Goal: Navigation & Orientation: Find specific page/section

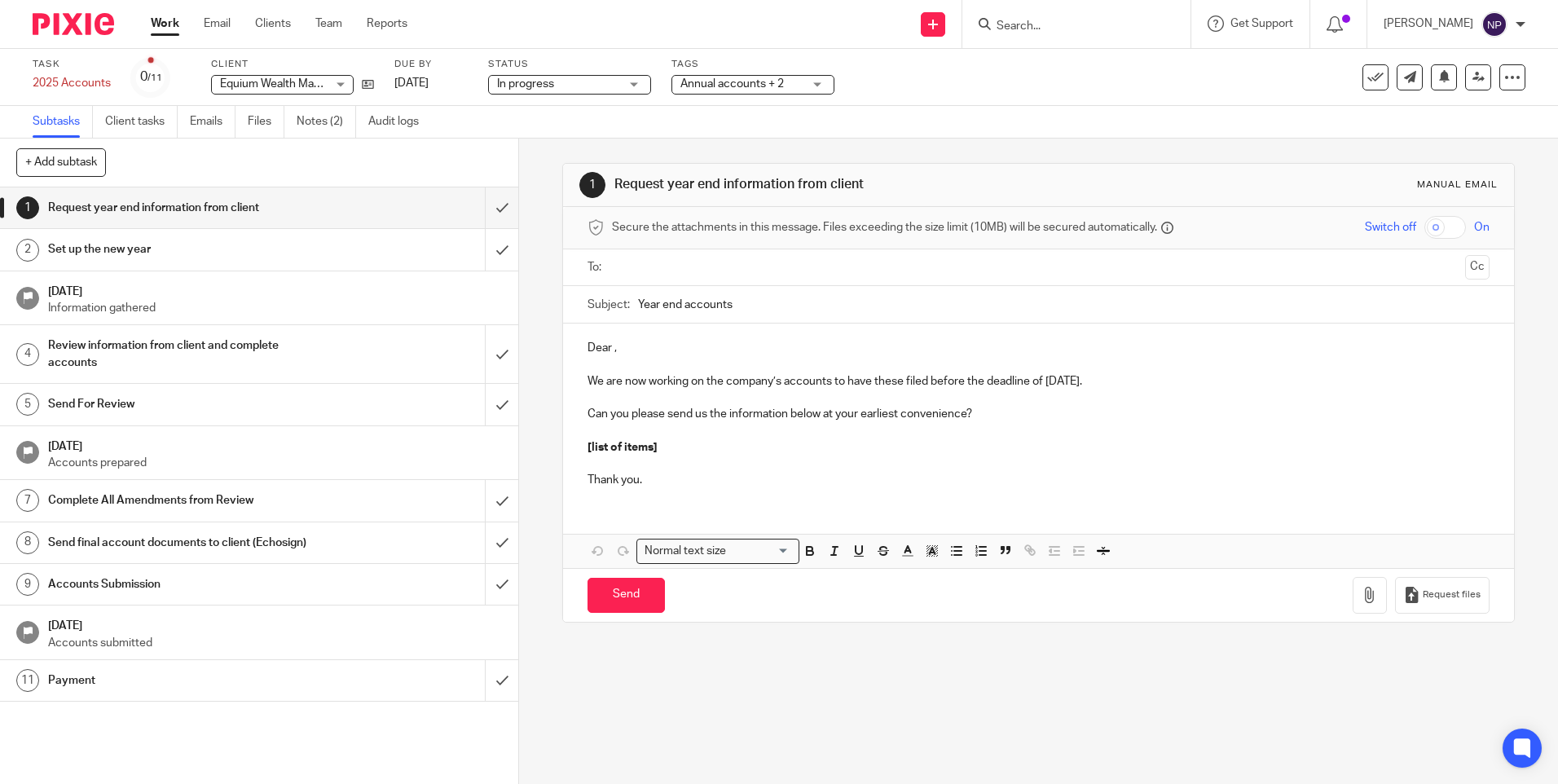
click at [149, 21] on div "Work Email Clients Team Reports Work Email Clients Team Reports Settings" at bounding box center [283, 24] width 297 height 48
click at [310, 21] on ul "Work Email Clients Team Reports" at bounding box center [292, 24] width 281 height 16
click at [356, 23] on ul "Work Email Clients Team Reports" at bounding box center [292, 24] width 281 height 16
click at [328, 19] on link "Team" at bounding box center [329, 24] width 27 height 16
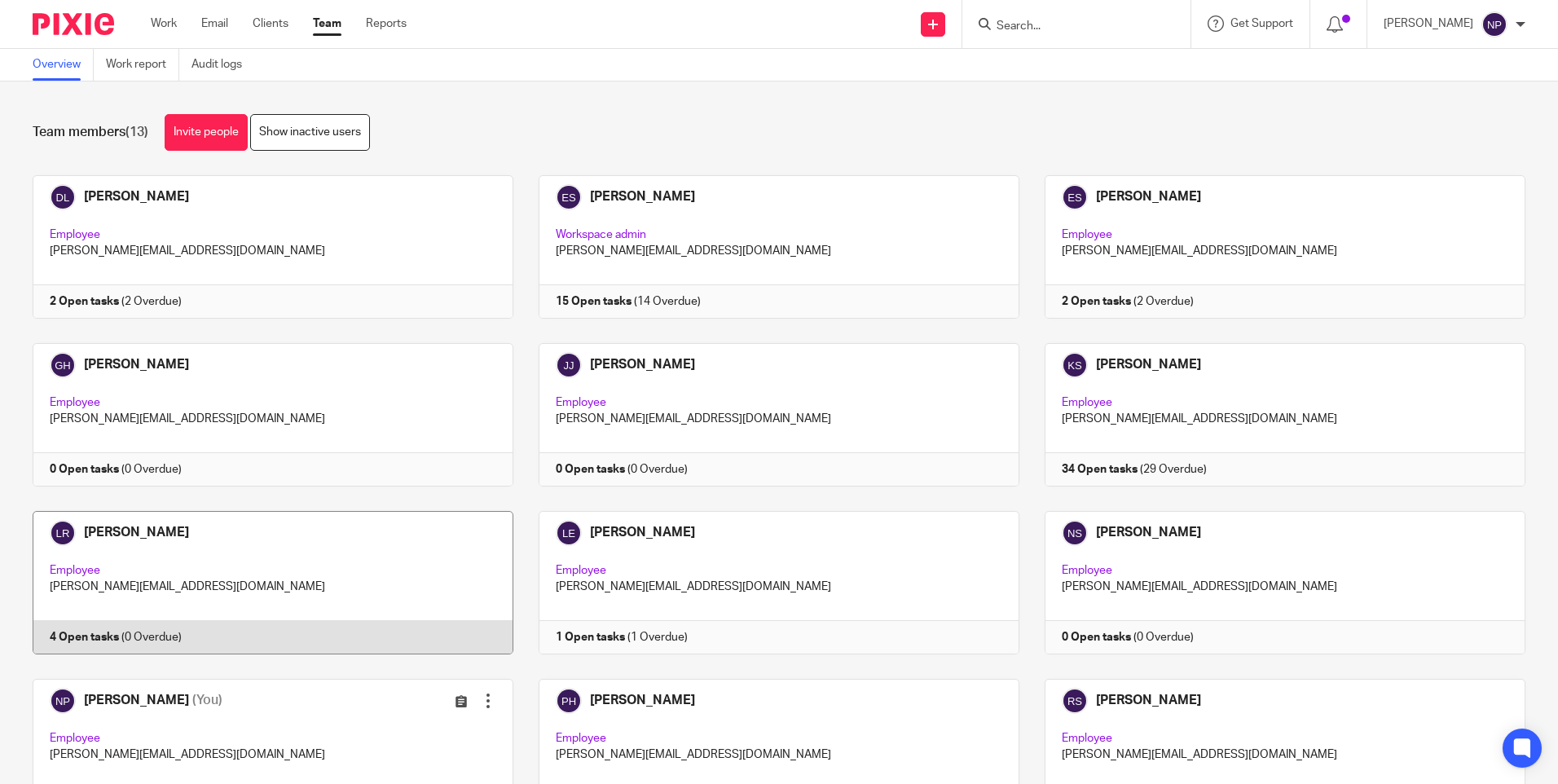
click at [97, 634] on link at bounding box center [260, 582] width 506 height 144
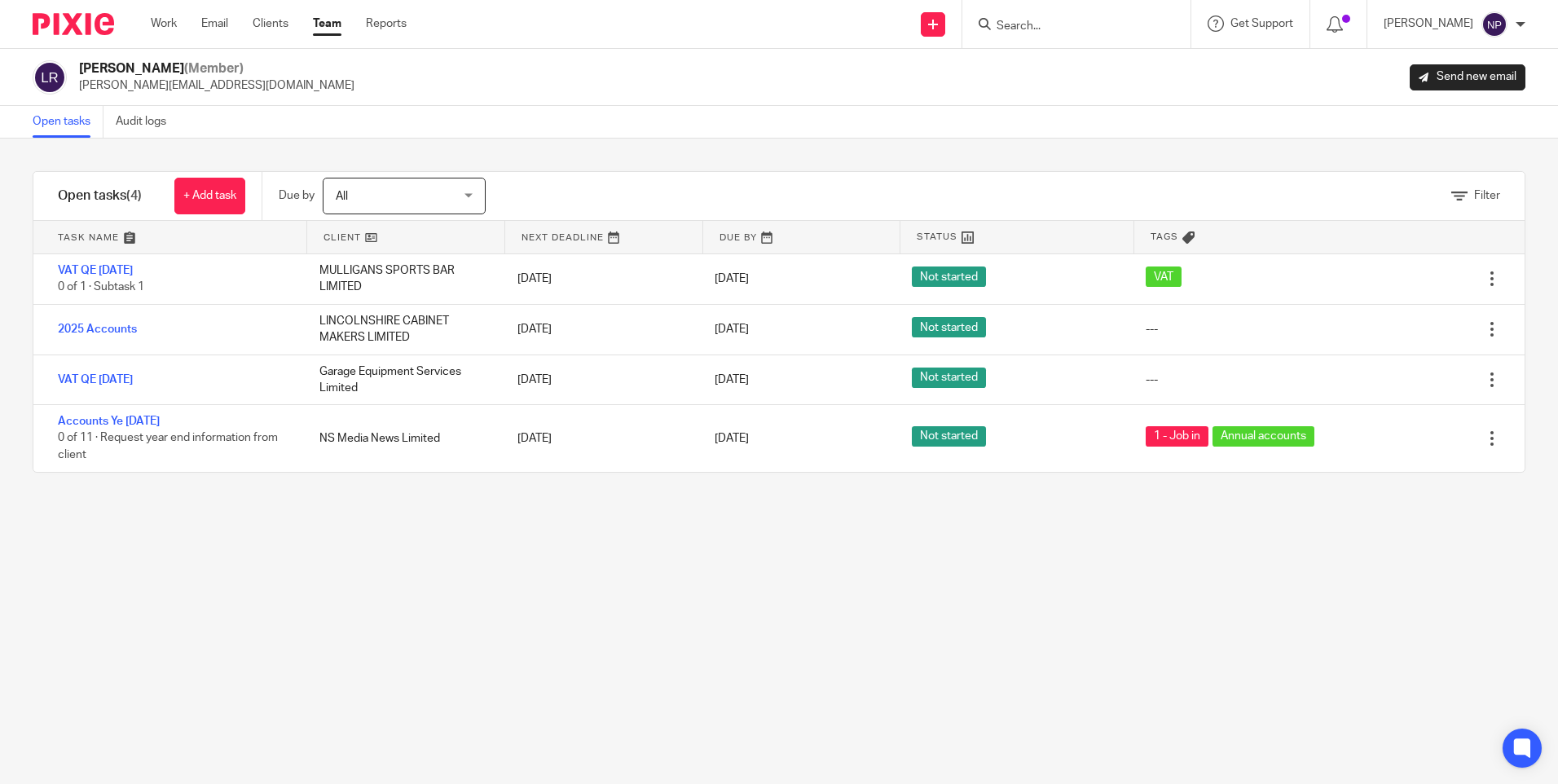
click at [331, 74] on div "Lewis Rush (Member) lewis@shucksmiths.co.uk Send new email" at bounding box center [779, 77] width 1493 height 34
click at [333, 72] on div "Lewis Rush (Member) lewis@shucksmiths.co.uk Send new email" at bounding box center [779, 77] width 1493 height 34
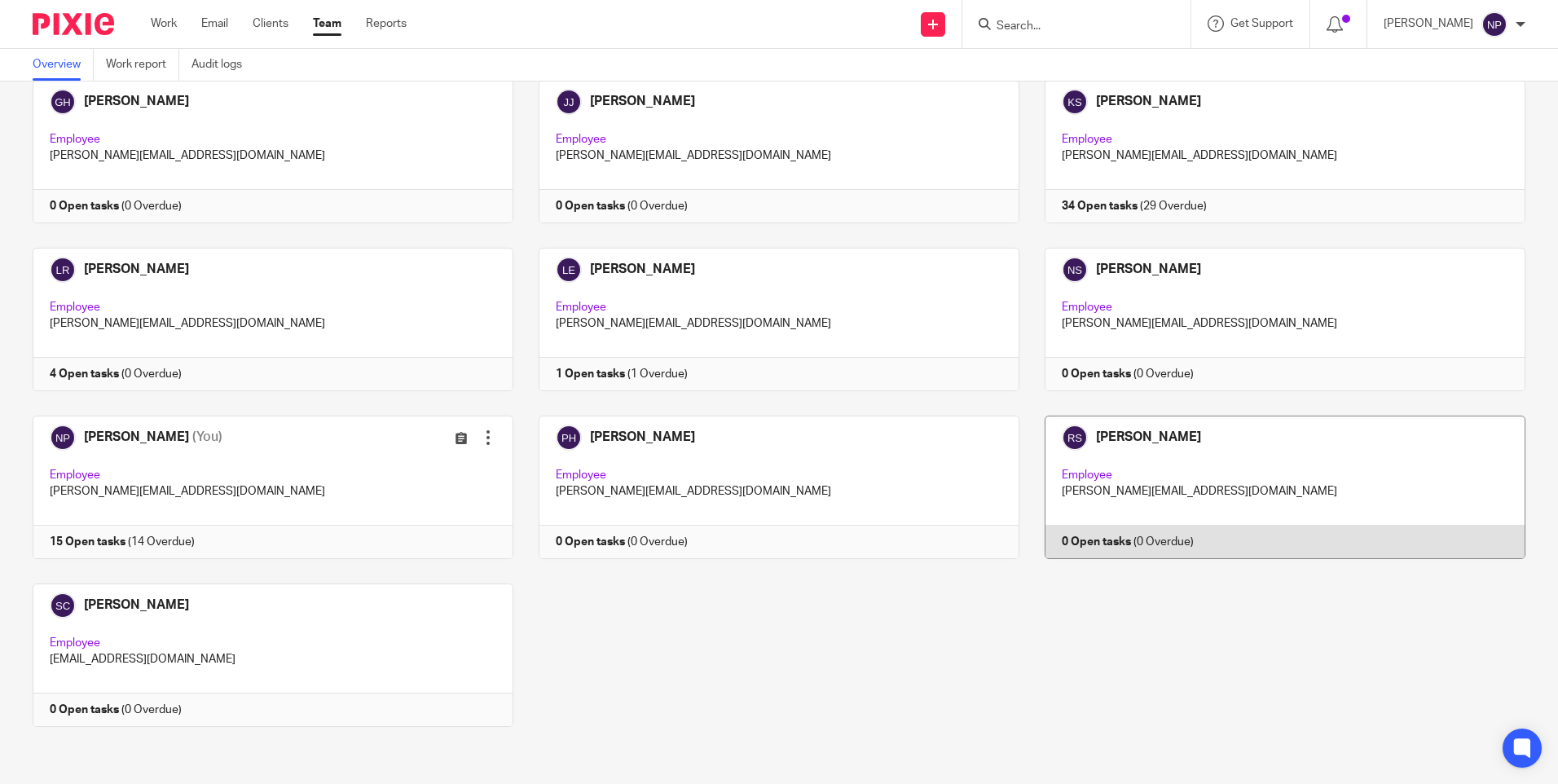
scroll to position [100, 0]
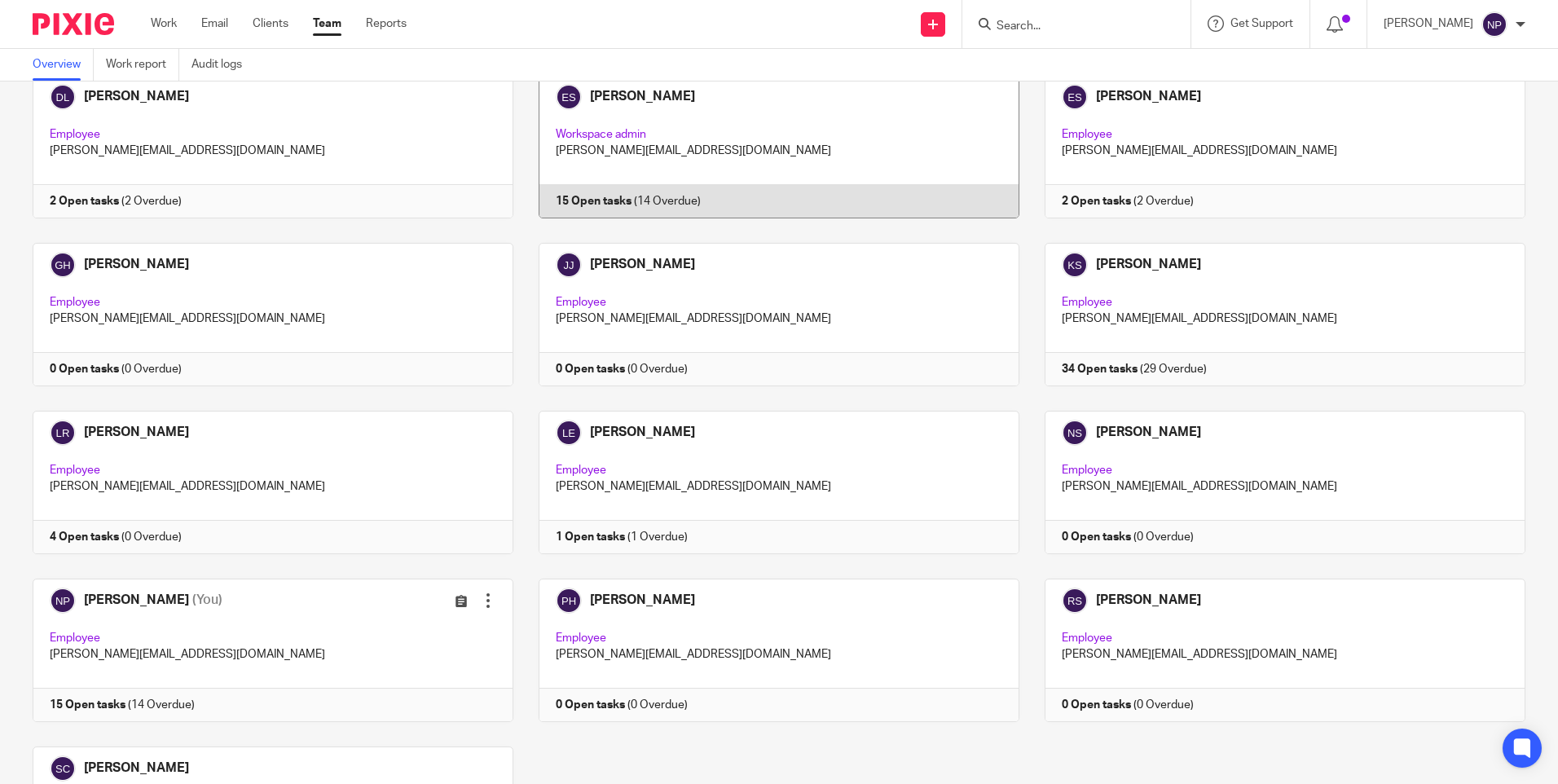
click at [759, 136] on link at bounding box center [766, 146] width 506 height 144
click at [630, 199] on link at bounding box center [766, 146] width 506 height 144
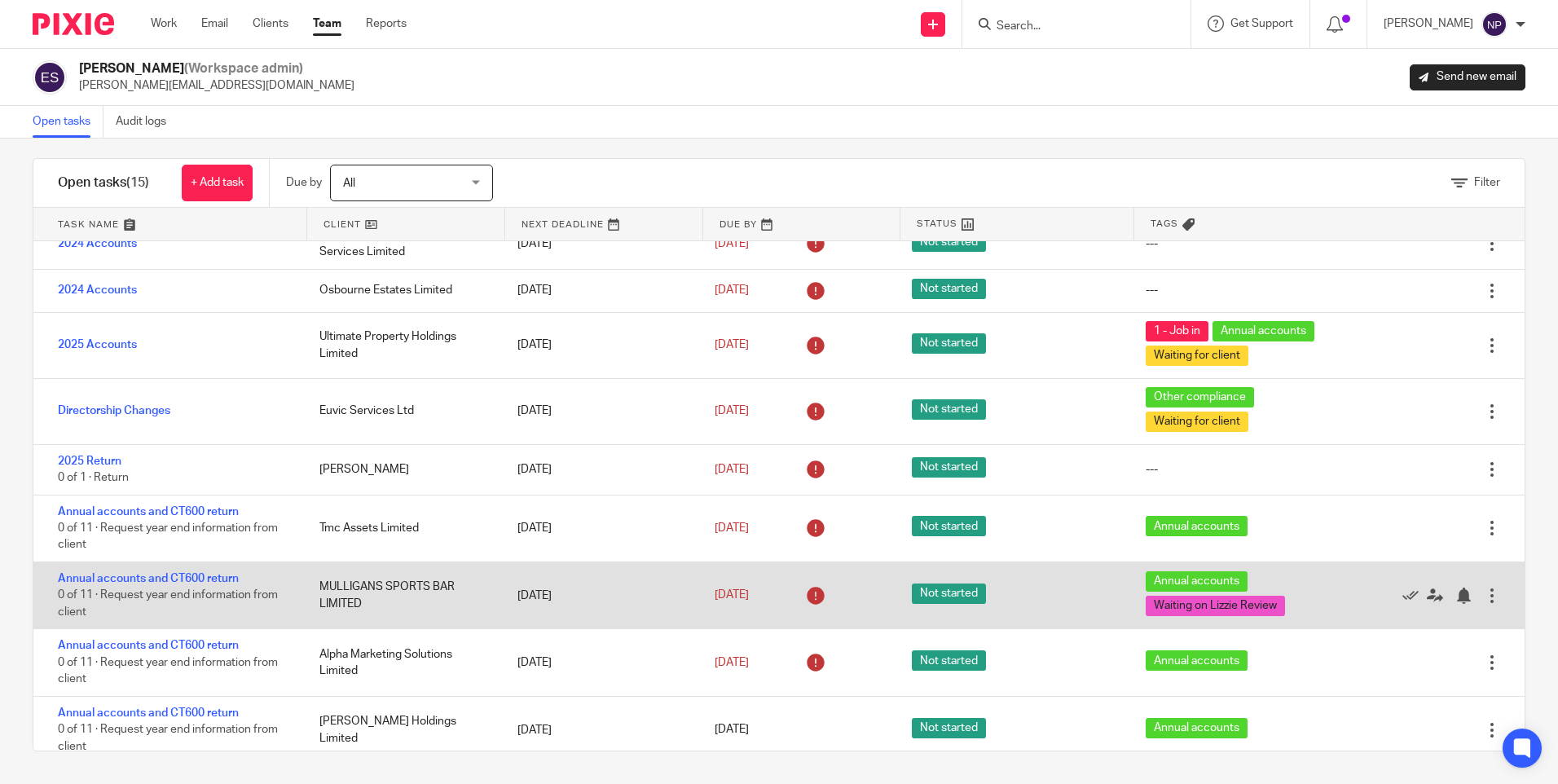
scroll to position [362, 0]
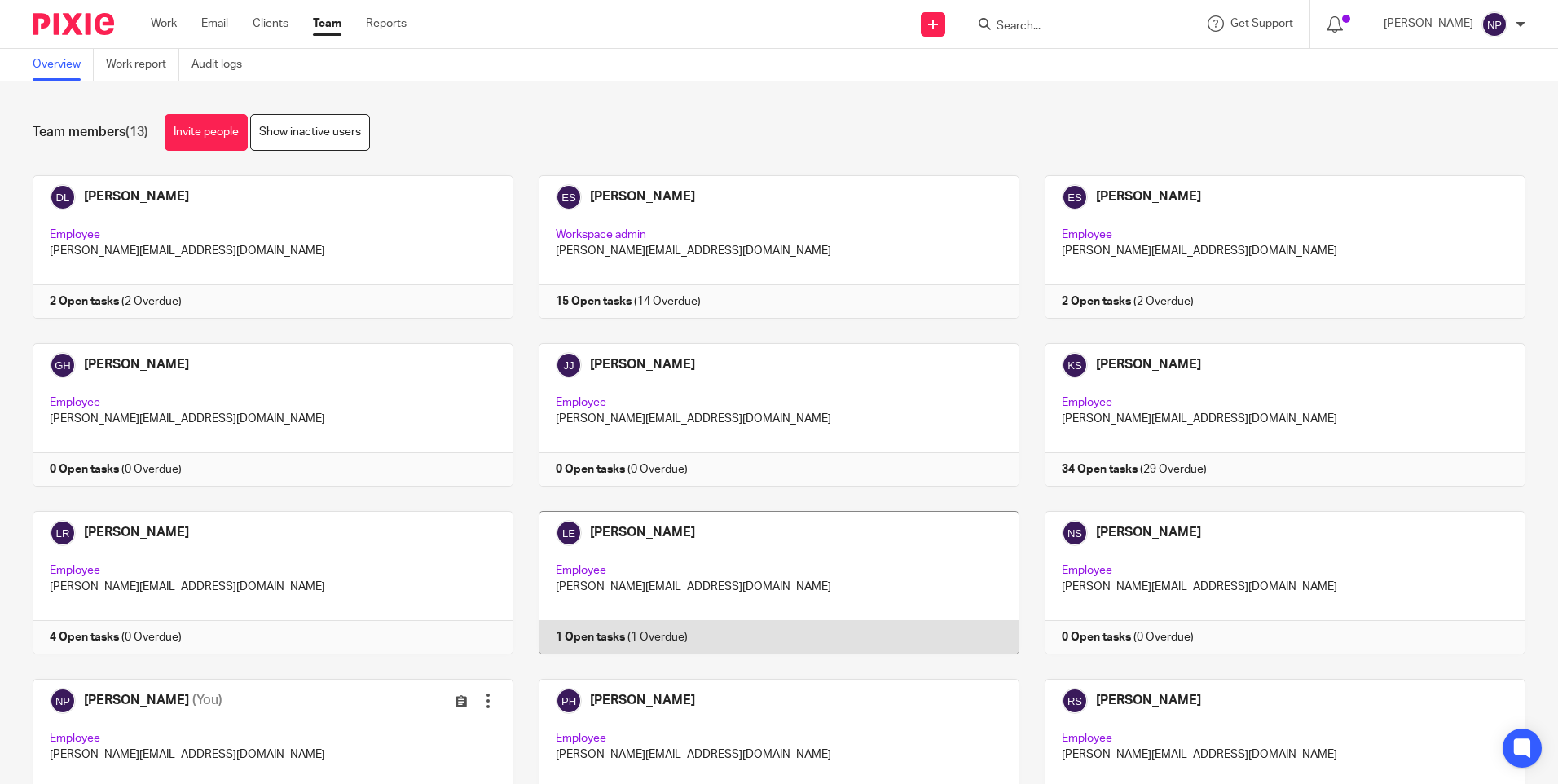
scroll to position [264, 0]
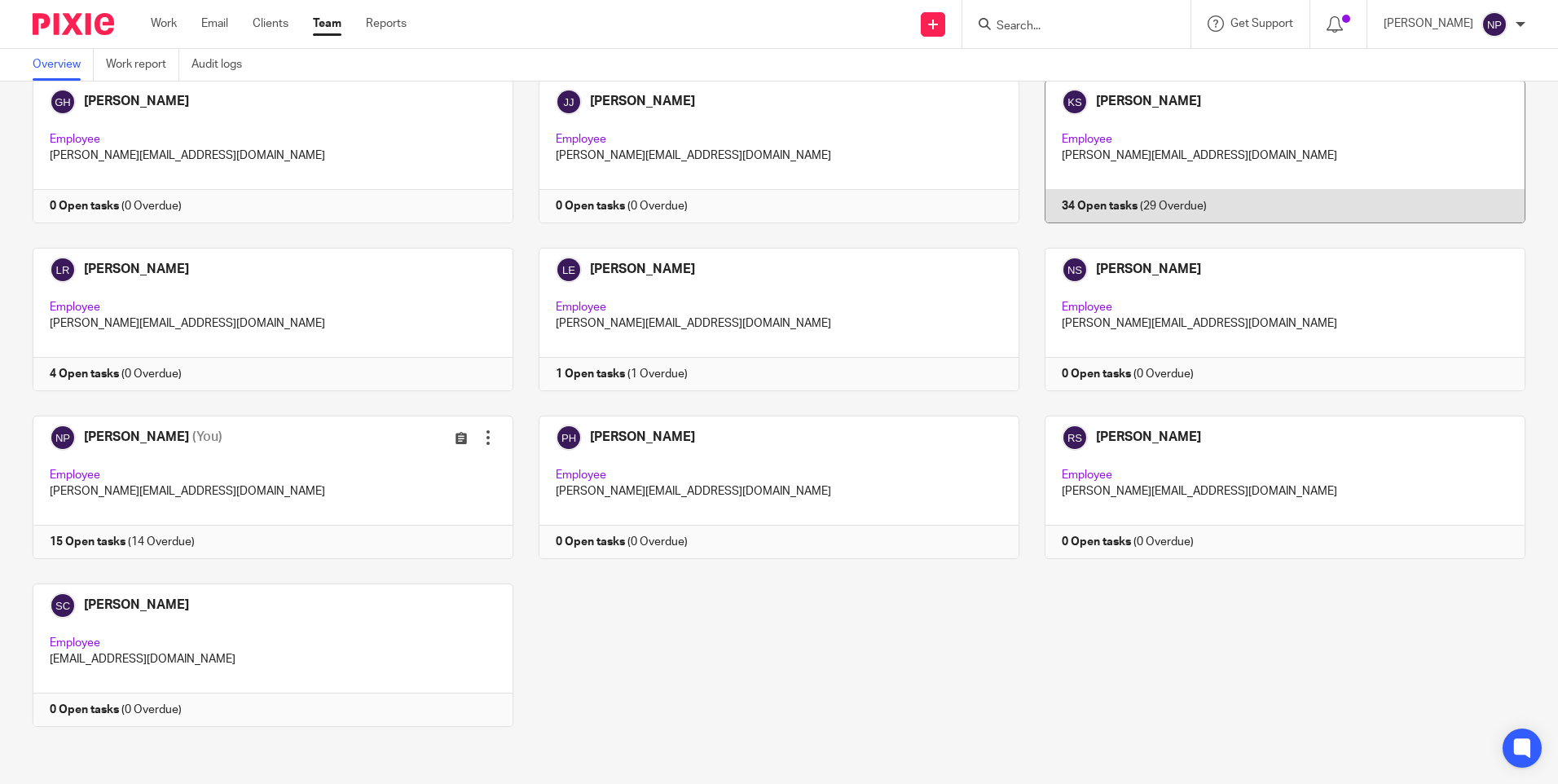
click at [1092, 206] on link at bounding box center [1272, 151] width 506 height 144
click at [1138, 102] on link at bounding box center [1272, 151] width 506 height 144
click at [1235, 122] on link at bounding box center [1272, 151] width 506 height 144
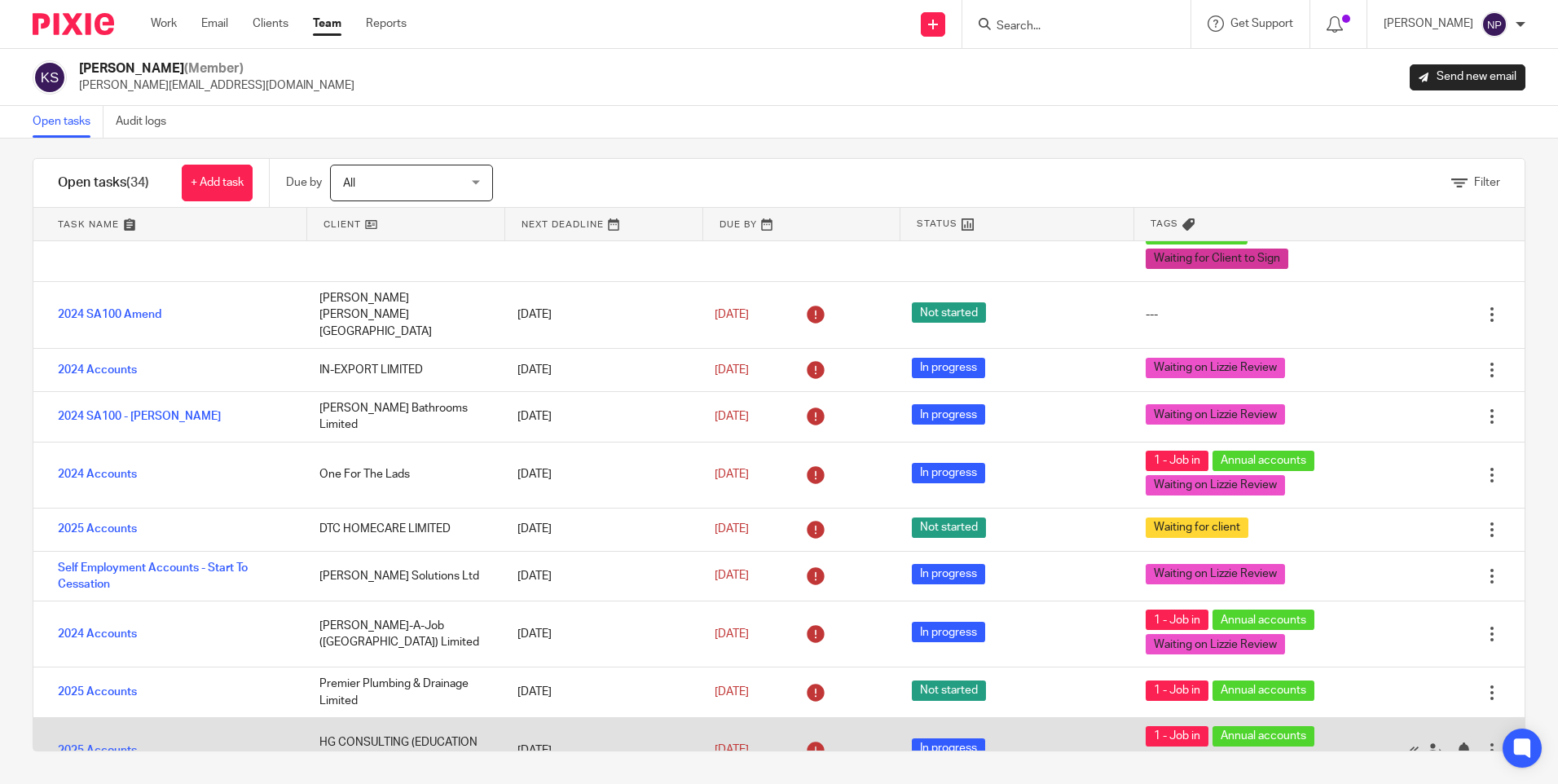
scroll to position [245, 0]
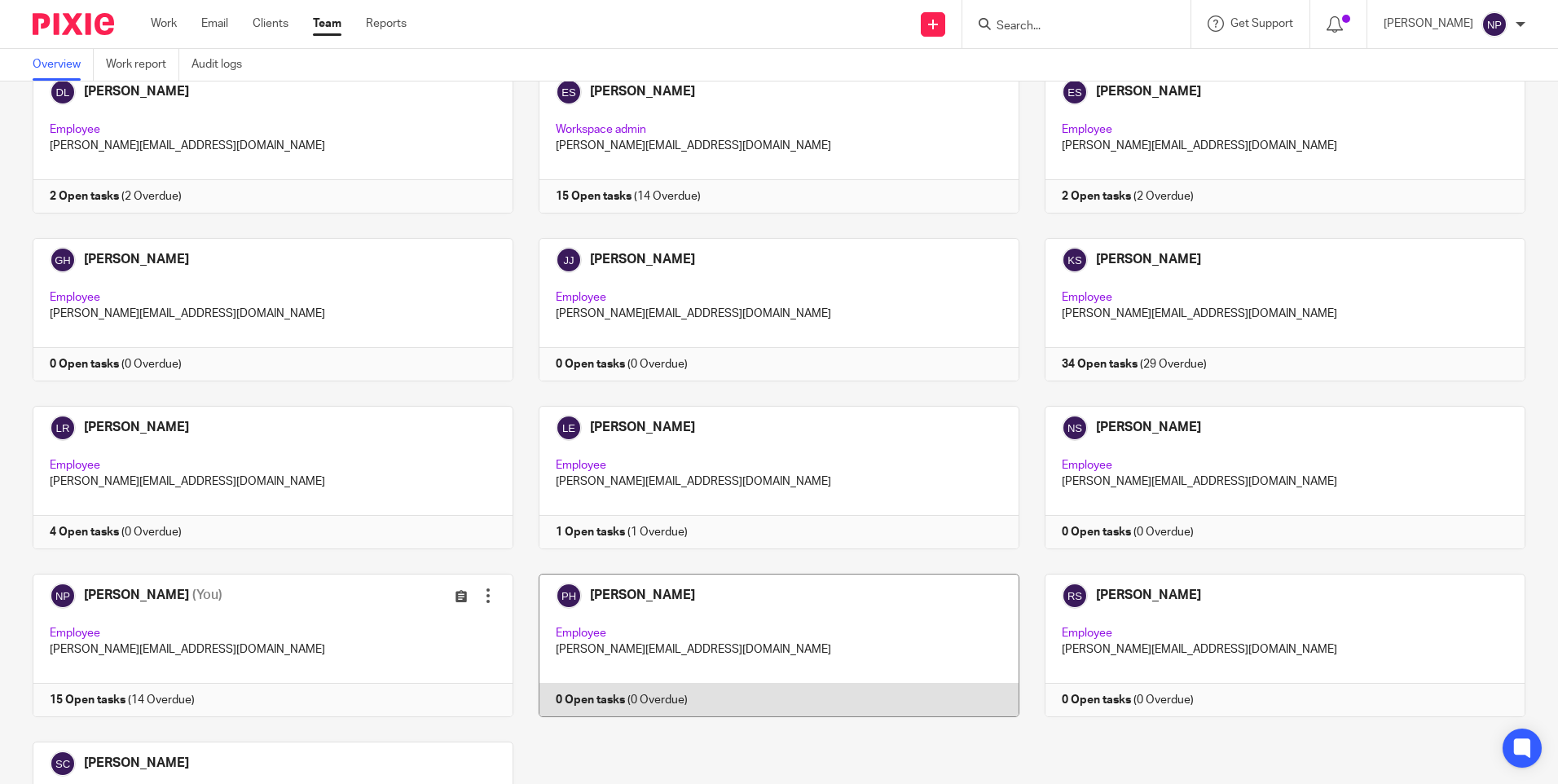
scroll to position [264, 0]
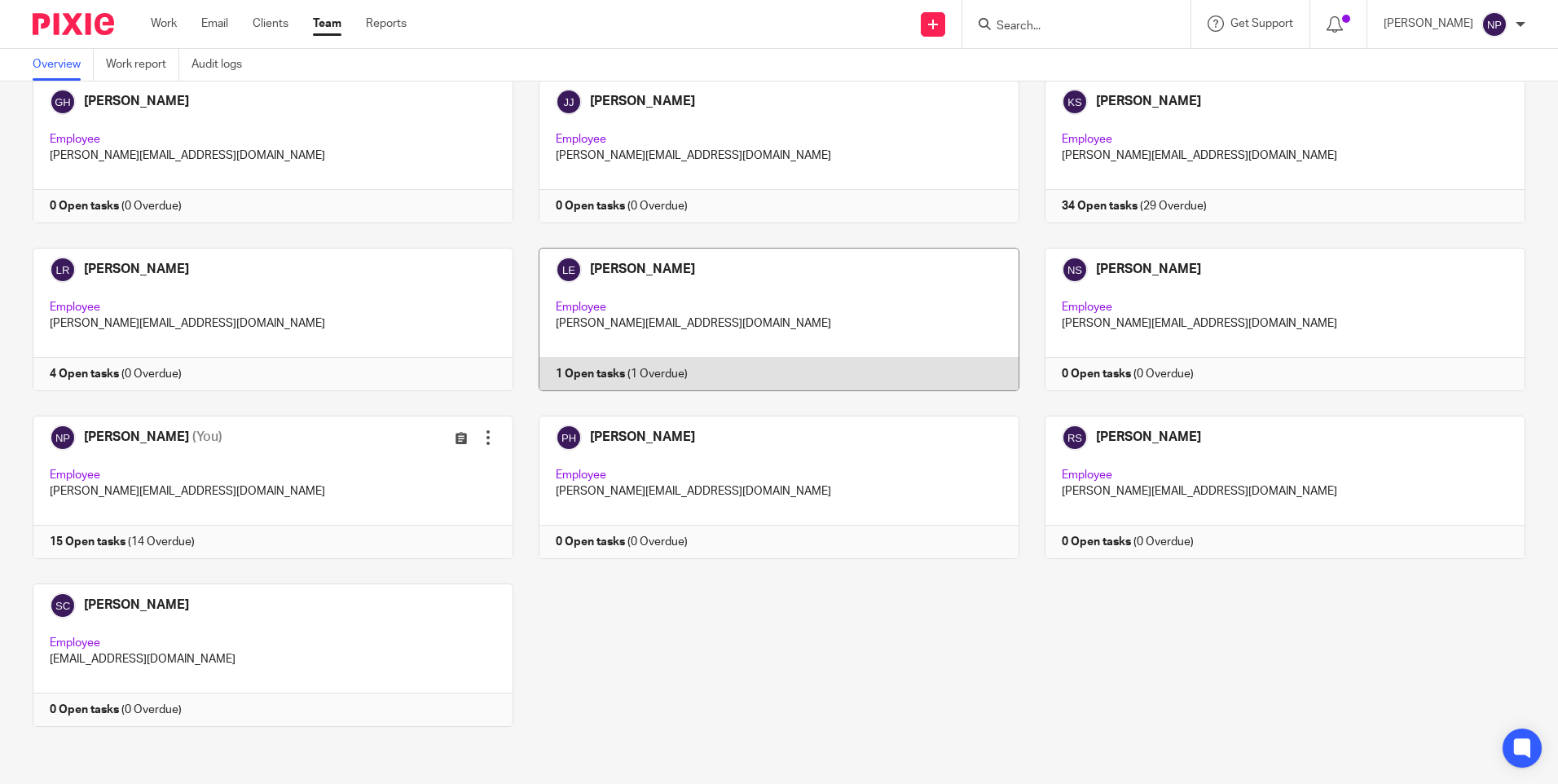
click at [607, 372] on link at bounding box center [766, 319] width 506 height 144
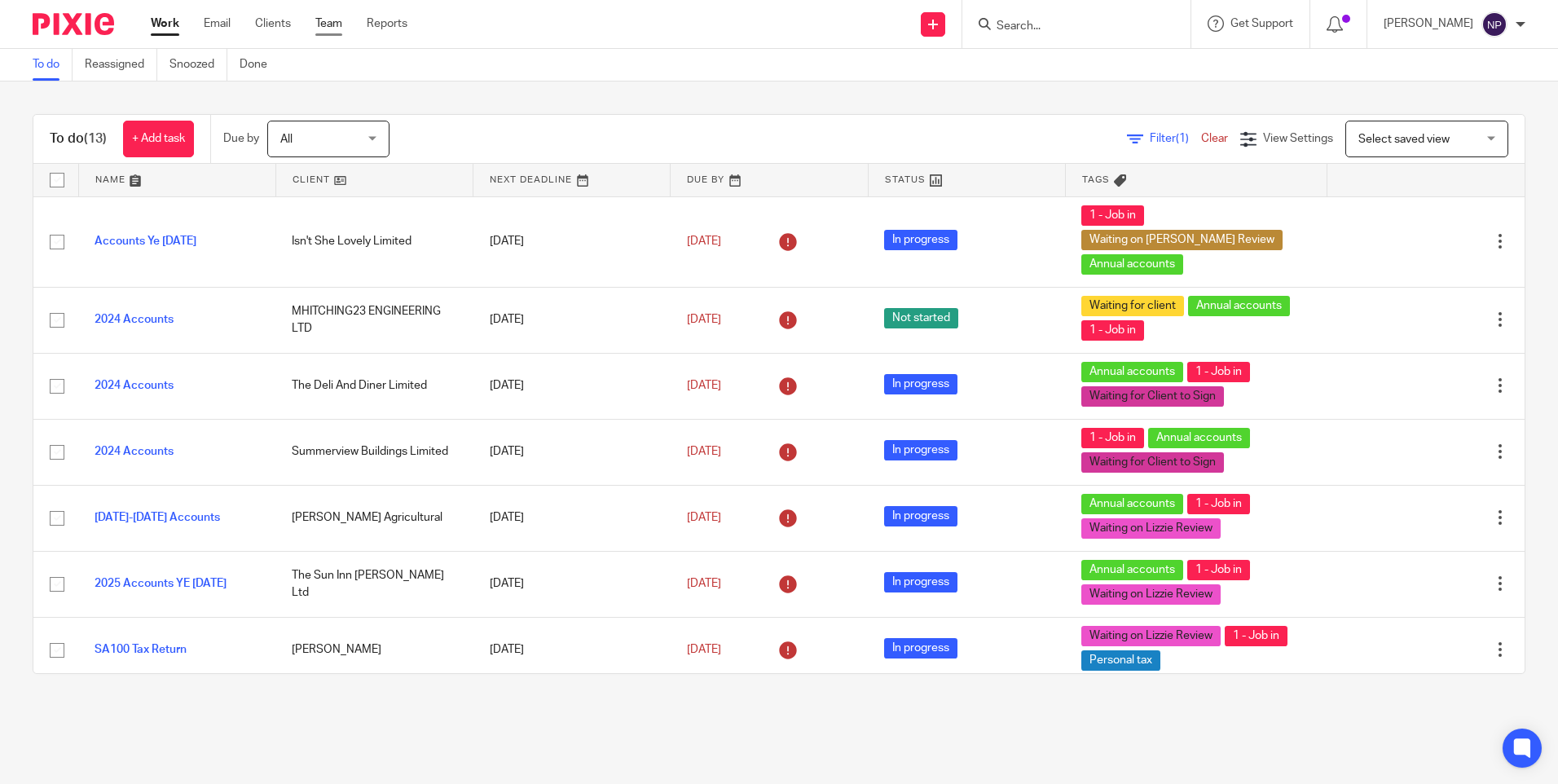
click at [338, 21] on link "Team" at bounding box center [329, 24] width 27 height 16
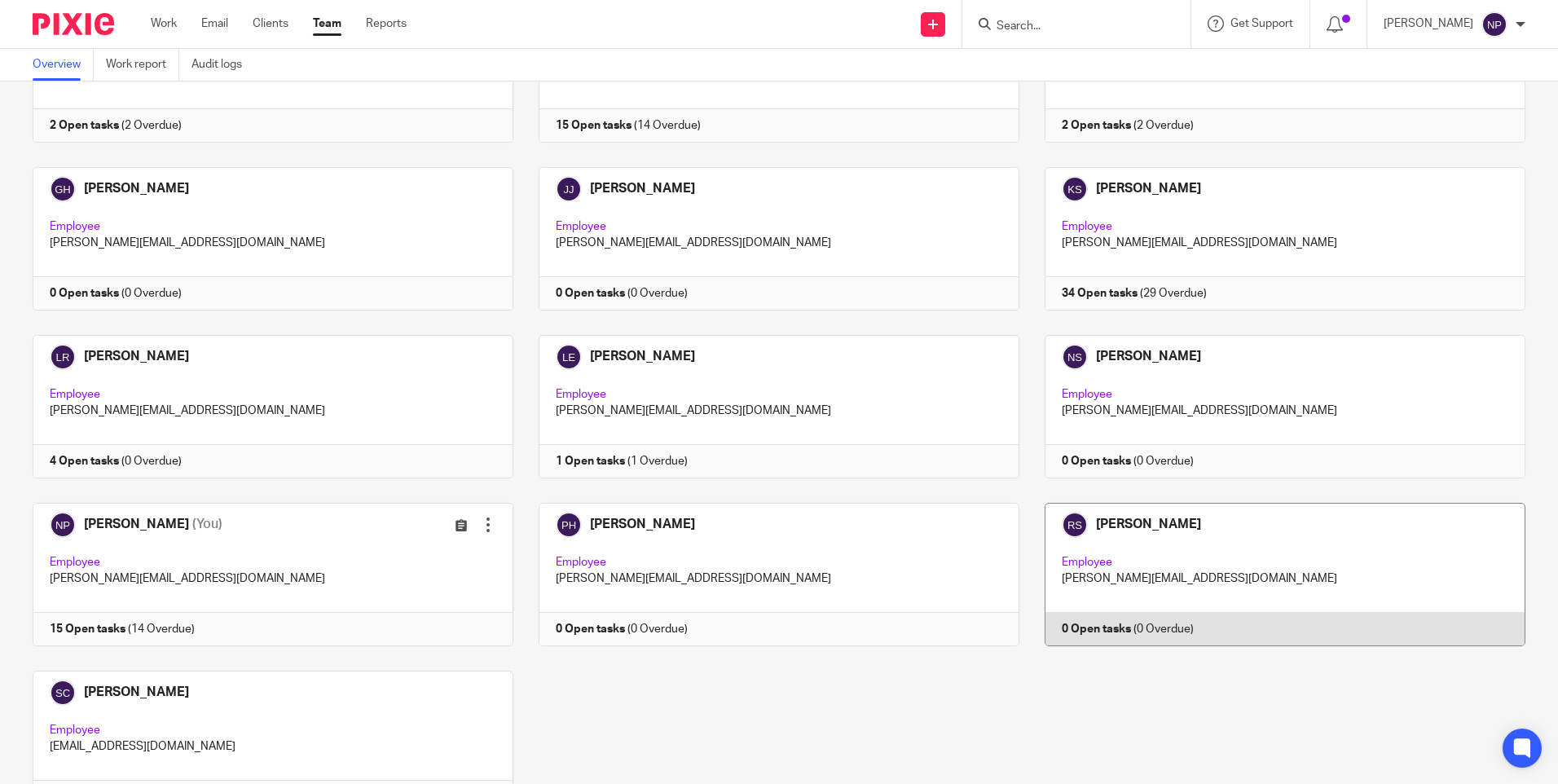
scroll to position [264, 0]
